Goal: Task Accomplishment & Management: Complete application form

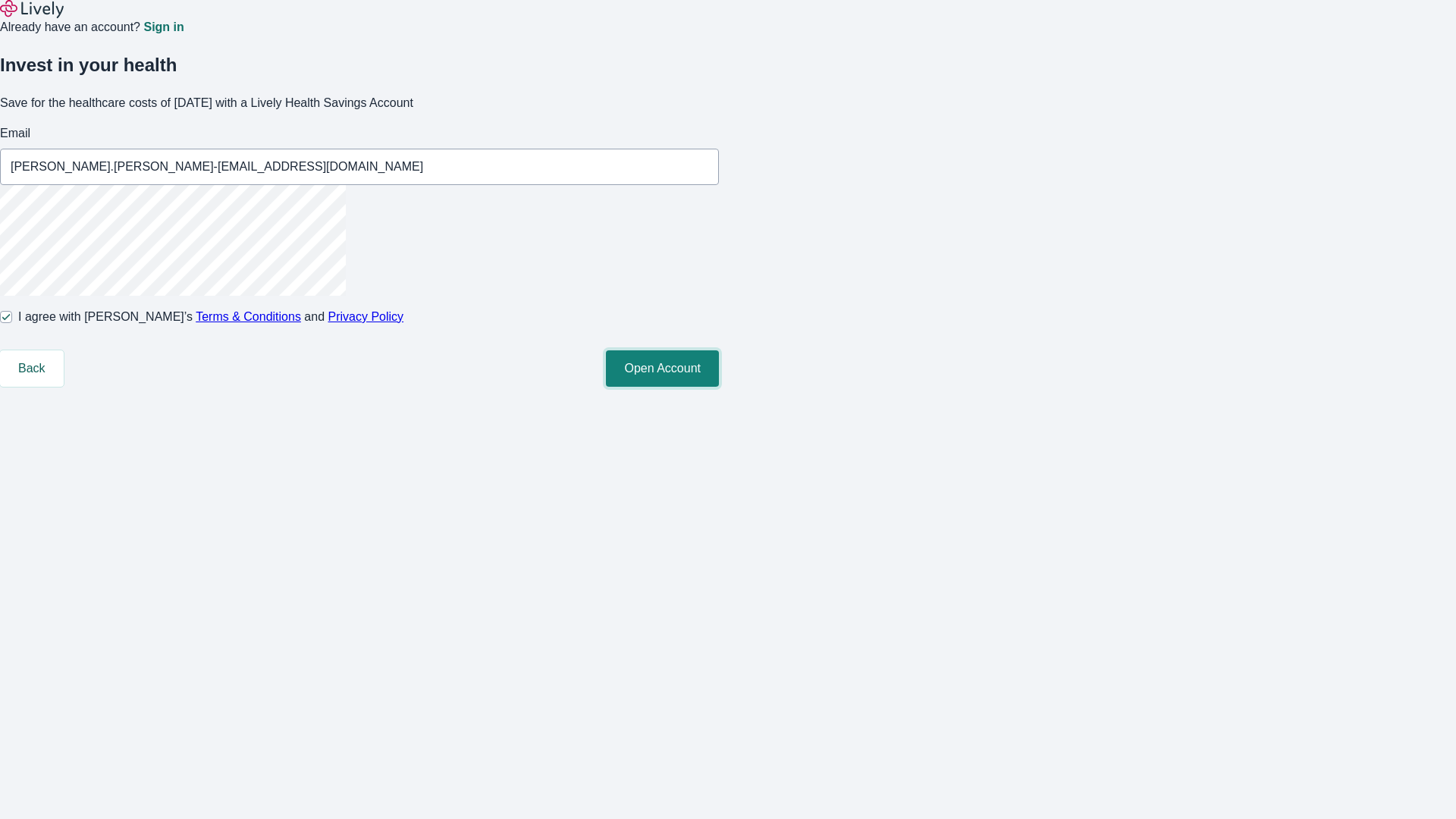
click at [719, 387] on button "Open Account" at bounding box center [662, 369] width 113 height 36
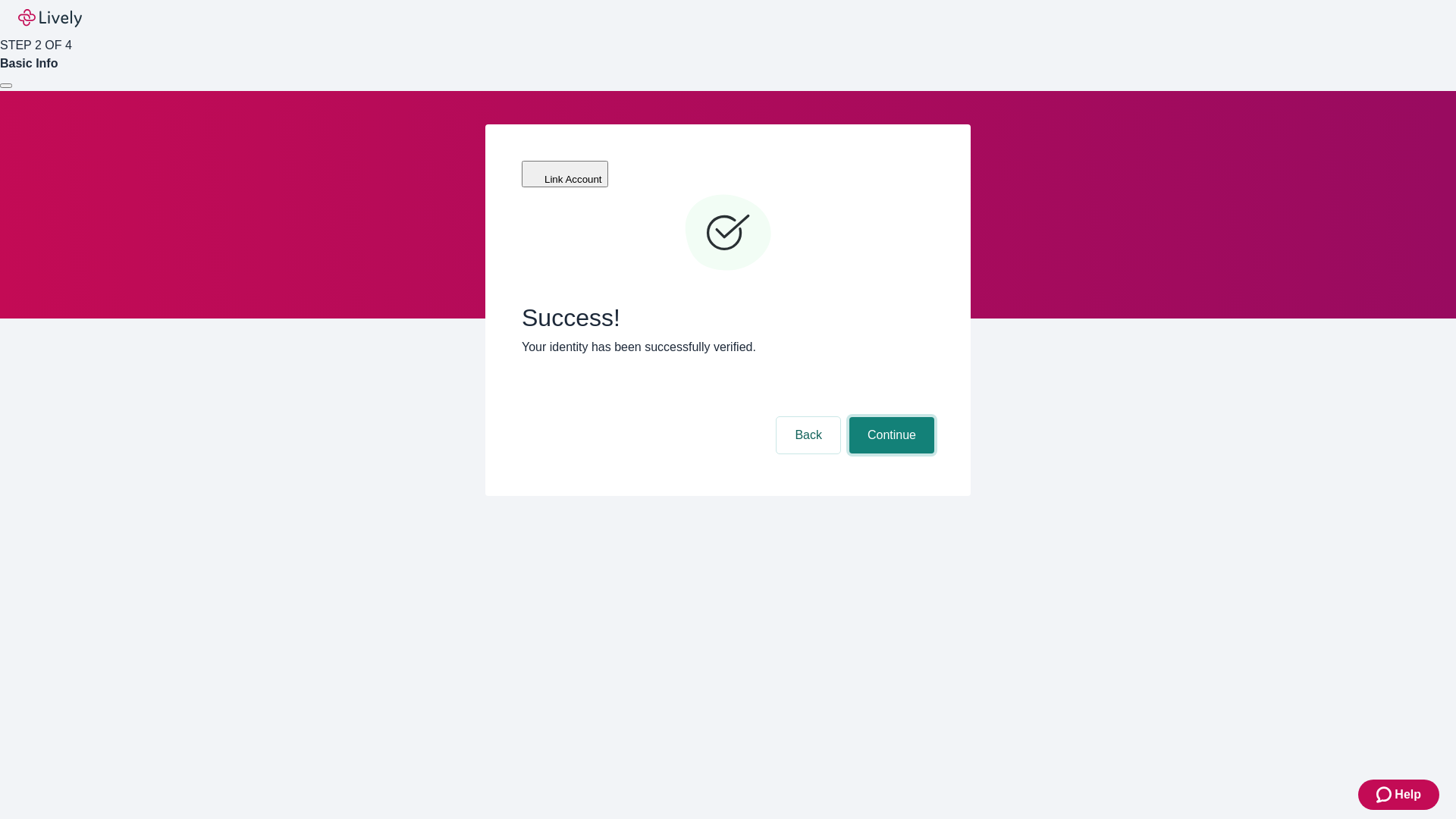
click at [889, 417] on button "Continue" at bounding box center [892, 435] width 85 height 36
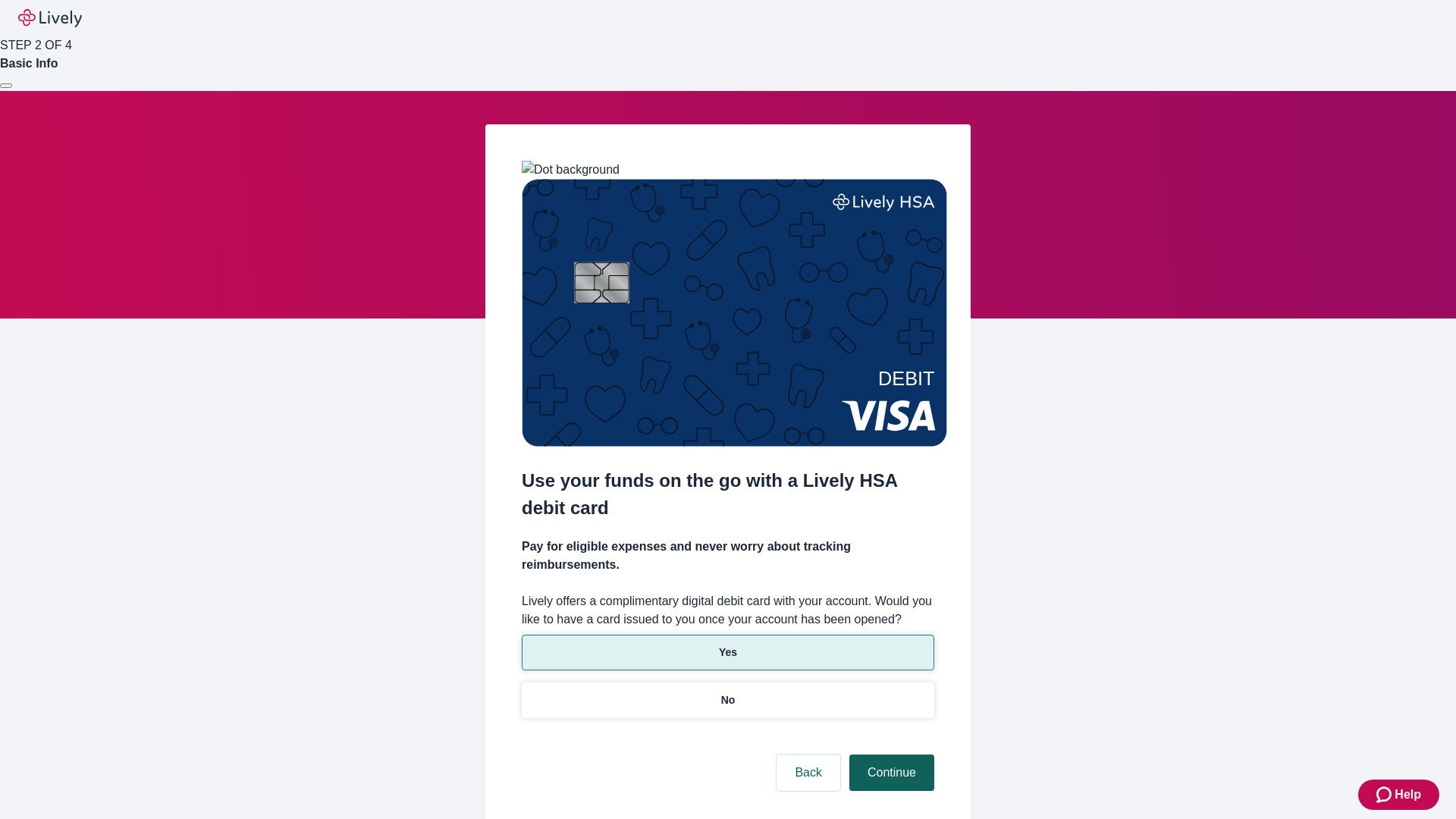
click at [727, 693] on p "No" at bounding box center [729, 700] width 15 height 16
click at [889, 755] on button "Continue" at bounding box center [892, 773] width 85 height 36
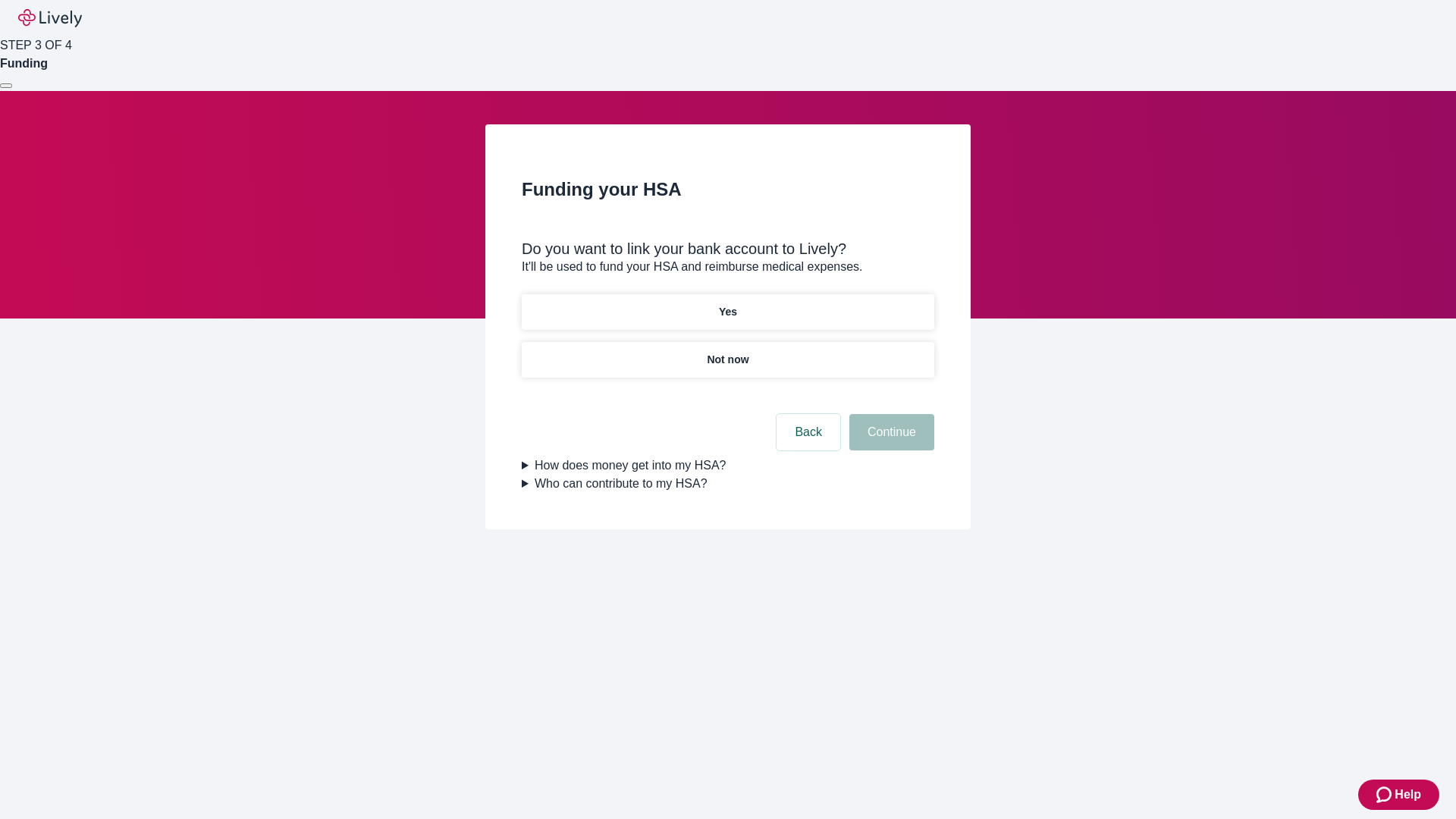
click at [727, 304] on p "Yes" at bounding box center [728, 311] width 18 height 16
click at [889, 414] on button "Continue" at bounding box center [892, 432] width 85 height 36
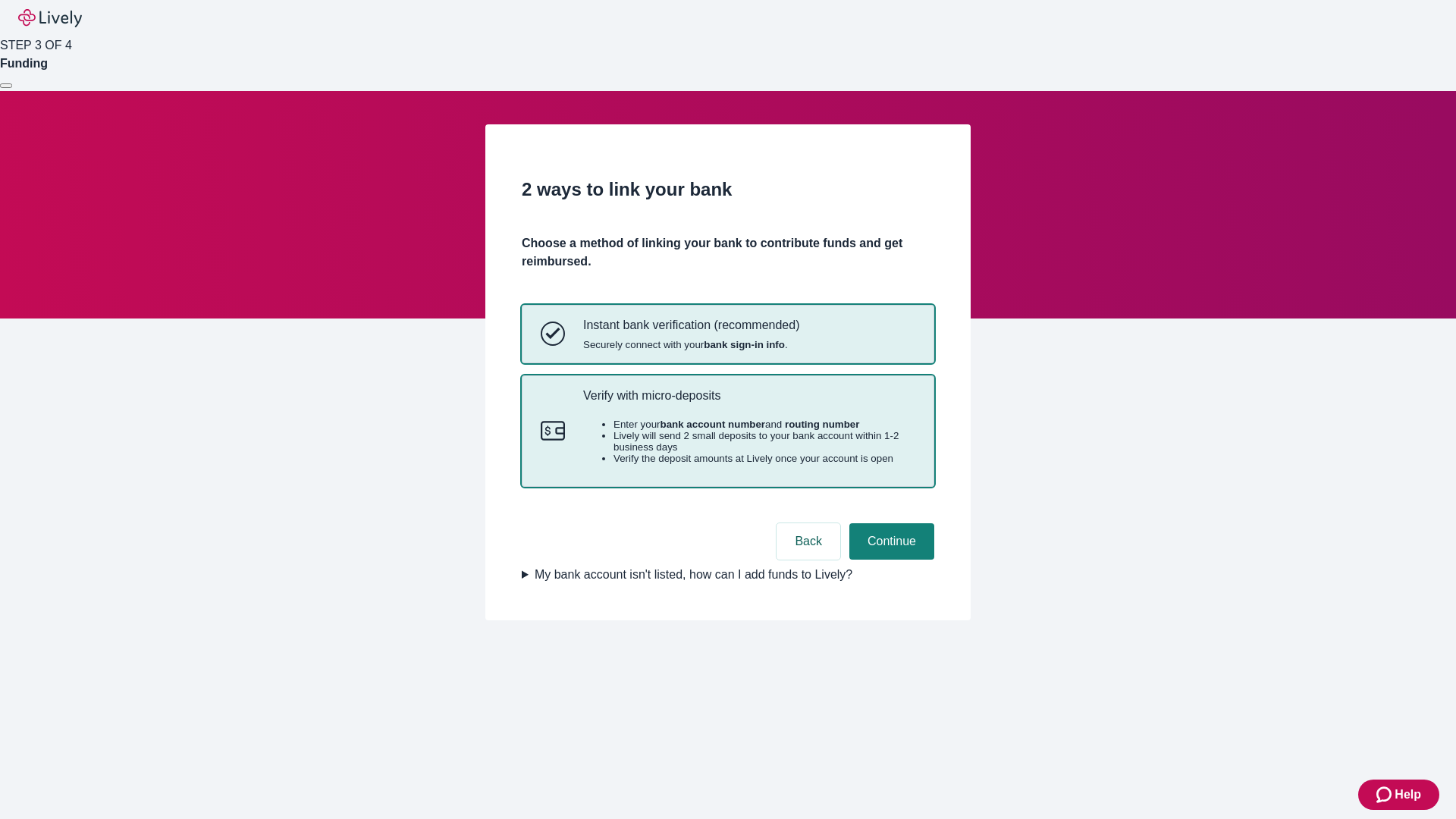
click at [748, 403] on p "Verify with micro-deposits" at bounding box center [749, 396] width 332 height 15
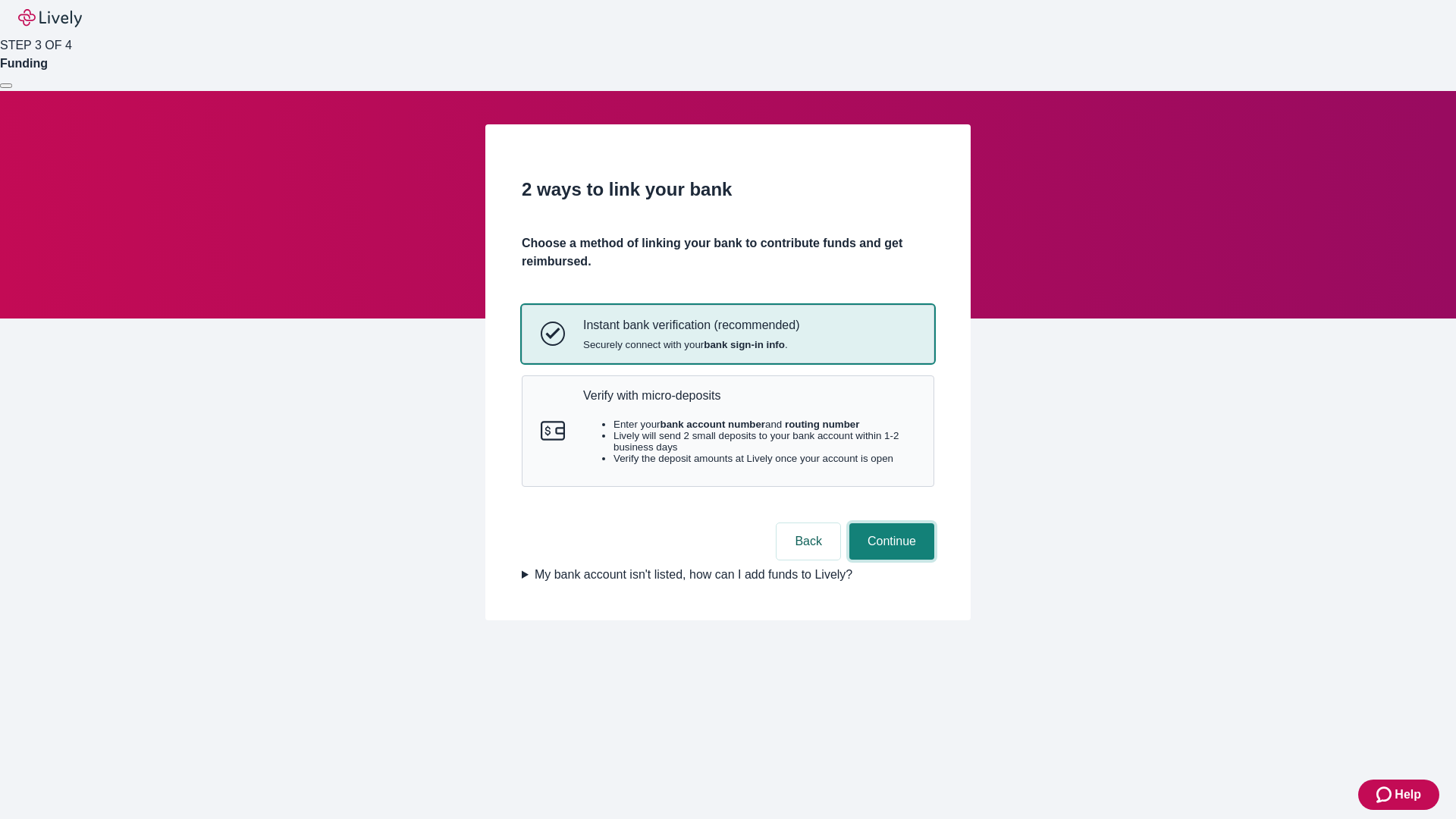
click at [889, 560] on button "Continue" at bounding box center [892, 541] width 85 height 36
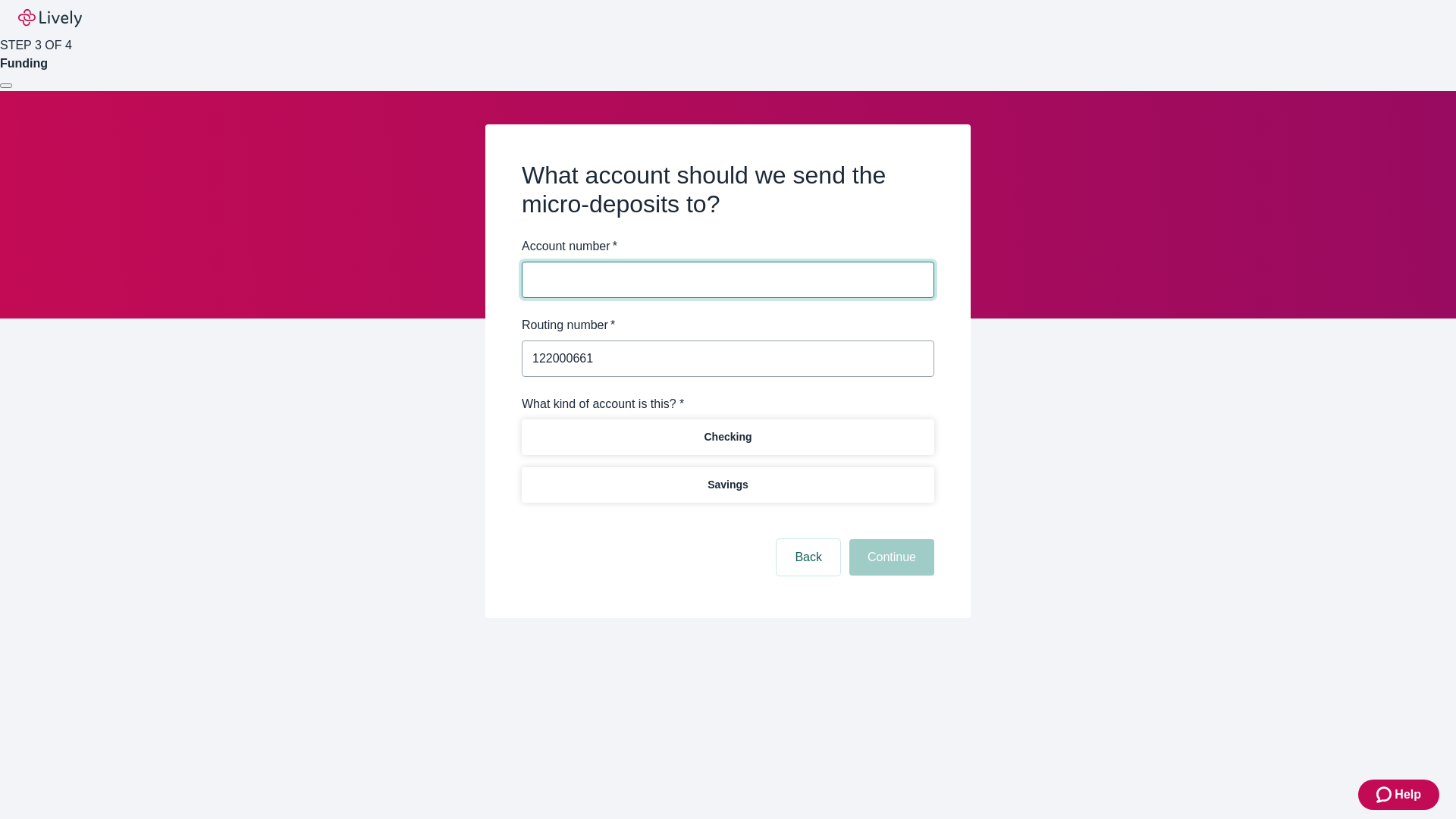
type input "122000661"
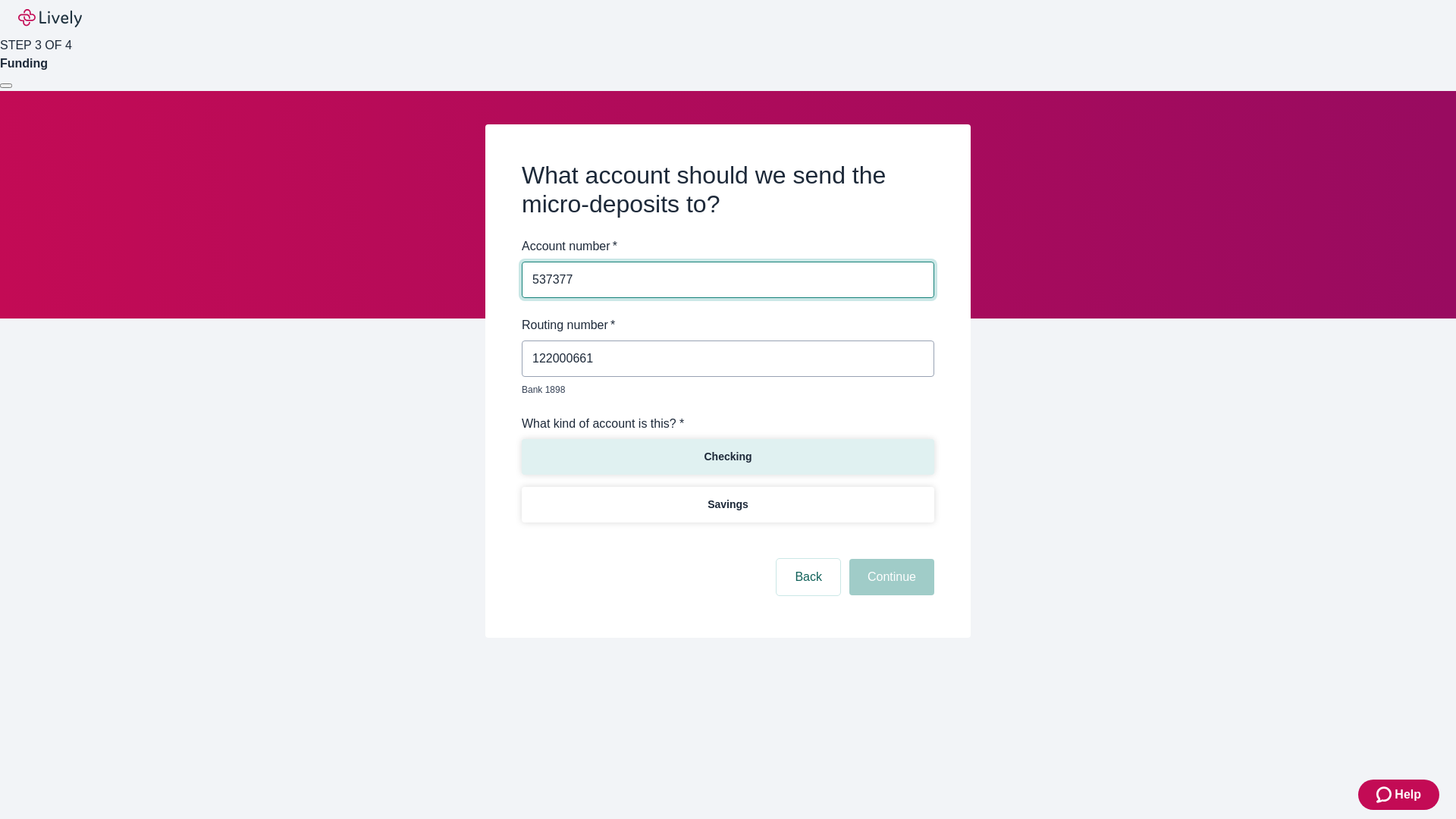
type input "537377"
click at [727, 449] on p "Checking" at bounding box center [727, 456] width 47 height 16
